Goal: Task Accomplishment & Management: Use online tool/utility

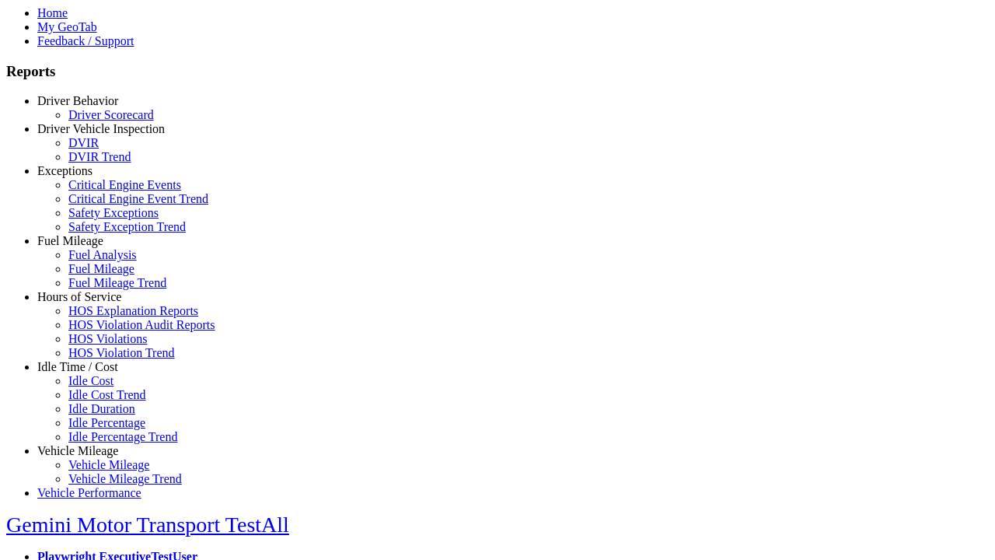
click at [89, 373] on link "Idle Time / Cost" at bounding box center [77, 366] width 81 height 13
click at [101, 387] on link "Idle Cost" at bounding box center [90, 380] width 45 height 13
select select
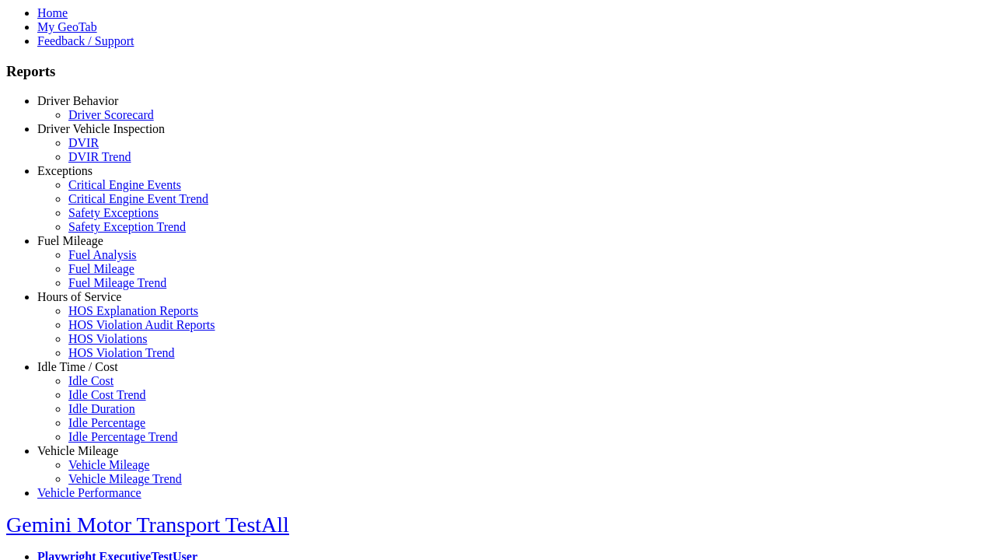
select select
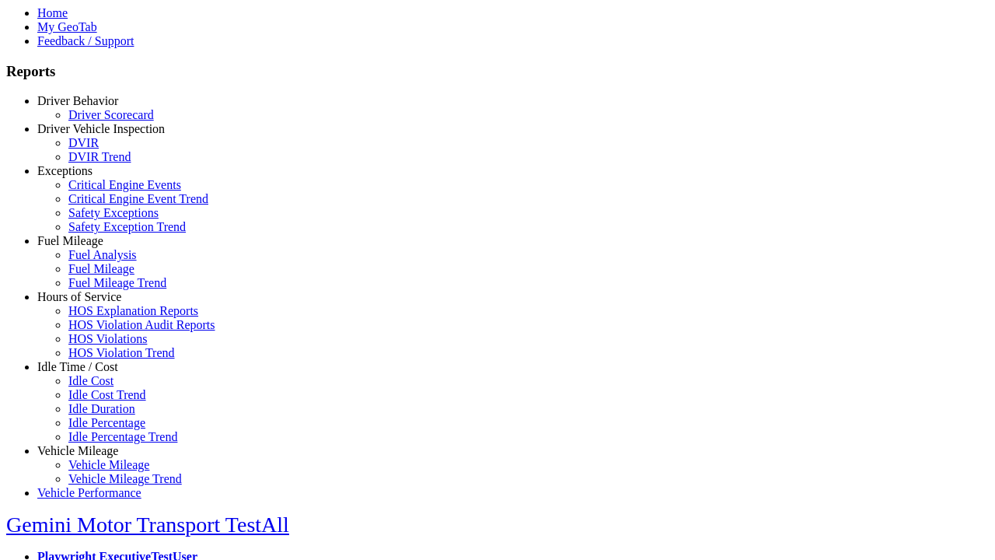
select select
type input "*********"
